Goal: Task Accomplishment & Management: Manage account settings

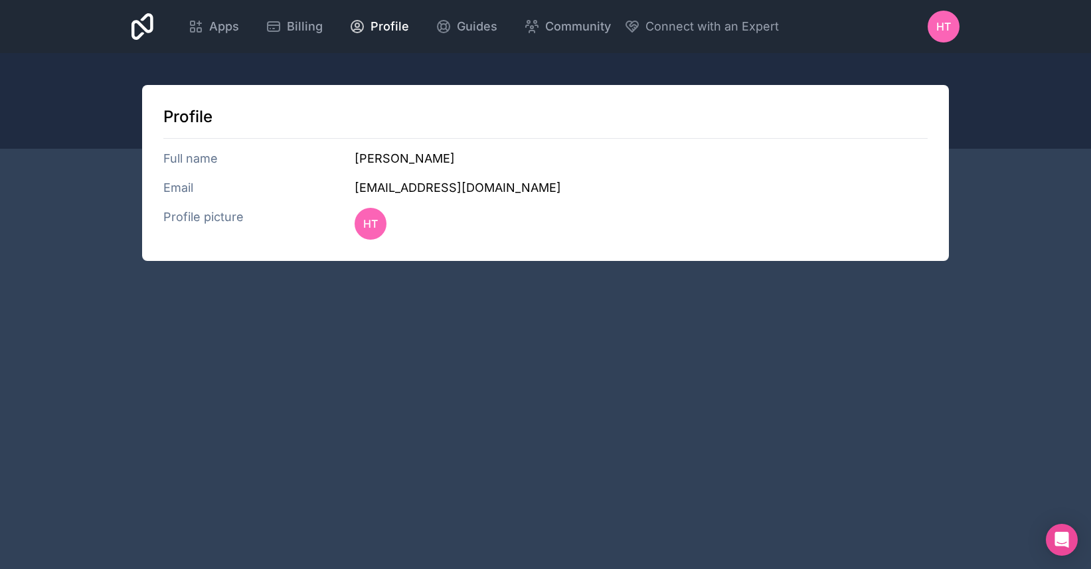
click at [223, 31] on span "Apps" at bounding box center [224, 26] width 30 height 19
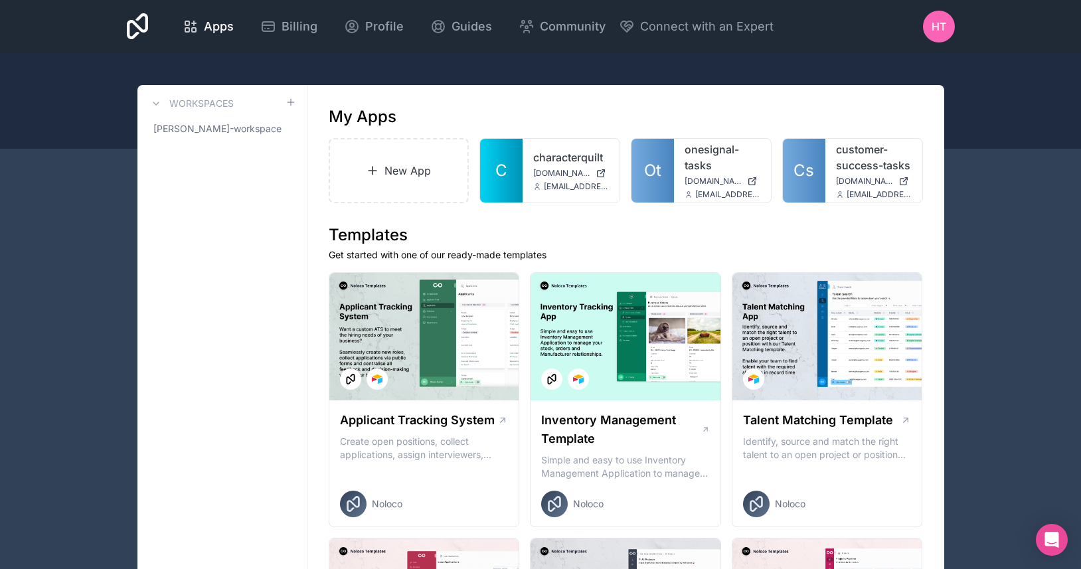
click at [838, 179] on span "[DOMAIN_NAME]" at bounding box center [864, 181] width 57 height 11
click at [273, 23] on icon at bounding box center [268, 26] width 12 height 9
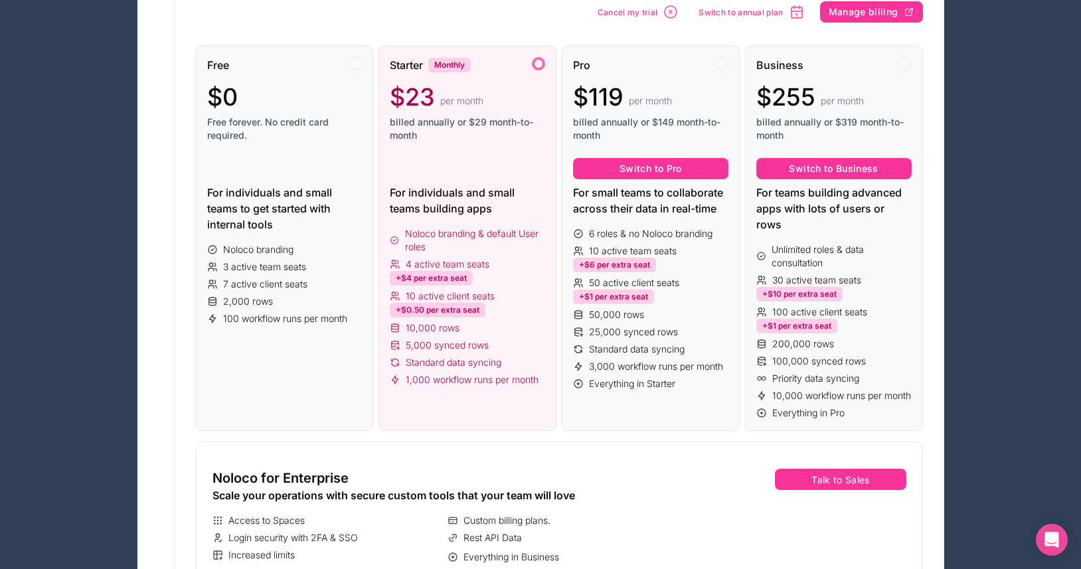
scroll to position [239, 0]
